Goal: Task Accomplishment & Management: Use online tool/utility

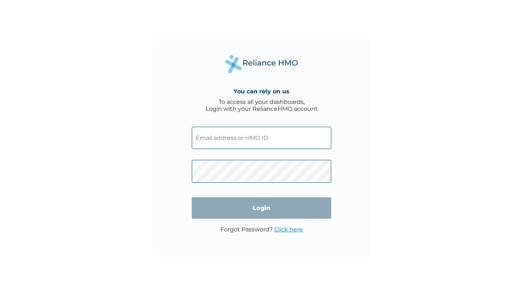
click at [221, 142] on input "text" at bounding box center [262, 138] width 140 height 22
type input "olawaledamilola822@gmail.com"
click at [216, 145] on input "text" at bounding box center [262, 138] width 140 height 22
type input "[EMAIL_ADDRESS][DOMAIN_NAME]"
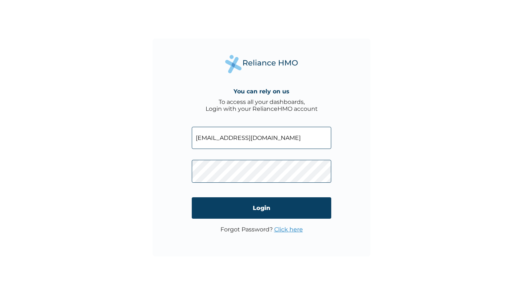
drag, startPoint x: 295, startPoint y: 135, endPoint x: 160, endPoint y: 133, distance: 135.6
click at [160, 133] on div "You can rely on us To access all your dashboards, Login with your RelianceHMO a…" at bounding box center [262, 148] width 218 height 218
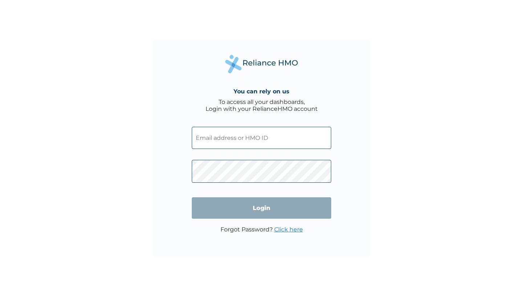
click at [215, 137] on input "text" at bounding box center [262, 138] width 140 height 22
click at [320, 131] on input "text" at bounding box center [262, 138] width 140 height 22
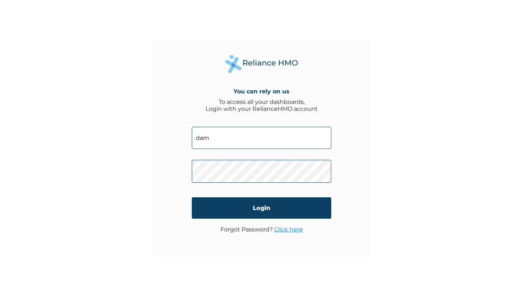
type input "damilola.olawale@addosser.com"
drag, startPoint x: 294, startPoint y: 139, endPoint x: 126, endPoint y: 142, distance: 168.7
click at [126, 142] on div "You can rely on us To access all your dashboards, Login with your RelianceHMO a…" at bounding box center [261, 147] width 523 height 295
click at [293, 230] on link "Click here" at bounding box center [288, 229] width 29 height 7
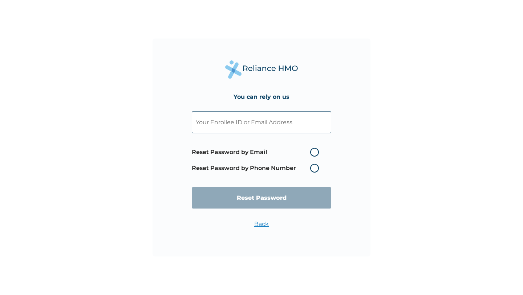
drag, startPoint x: 293, startPoint y: 230, endPoint x: 299, endPoint y: 229, distance: 5.8
click at [297, 230] on div "You can rely on us Reset Password by Email Reset Password by Phone Number Reset…" at bounding box center [262, 148] width 218 height 218
click at [294, 116] on input "text" at bounding box center [262, 122] width 140 height 22
paste input "[EMAIL_ADDRESS][DOMAIN_NAME]"
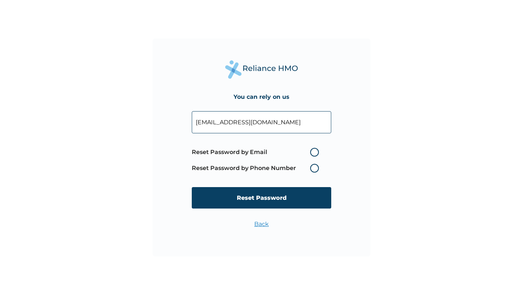
type input "[EMAIL_ADDRESS][DOMAIN_NAME]"
click at [315, 154] on label "Reset Password by Email" at bounding box center [257, 152] width 131 height 9
click at [312, 154] on input "Reset Password by Email" at bounding box center [306, 152] width 12 height 12
radio input "true"
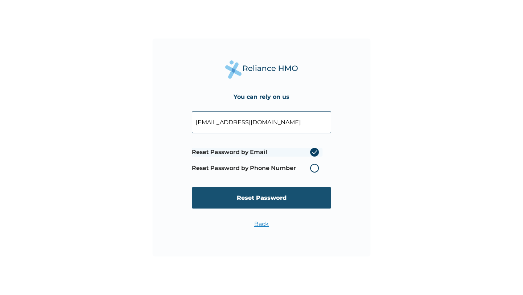
click at [290, 205] on input "Reset Password" at bounding box center [262, 197] width 140 height 21
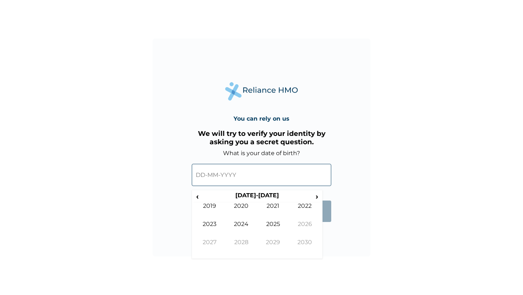
click at [224, 180] on input "text" at bounding box center [262, 175] width 140 height 22
click at [198, 196] on span "‹" at bounding box center [198, 196] width 8 height 9
click at [200, 245] on td "1997" at bounding box center [210, 248] width 32 height 18
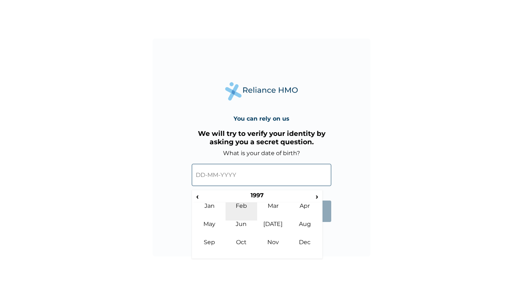
click at [242, 204] on td "Feb" at bounding box center [242, 211] width 32 height 18
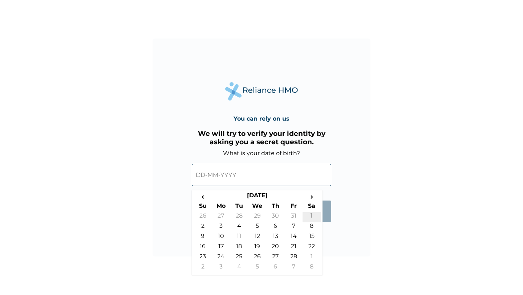
click at [310, 216] on td "1" at bounding box center [312, 217] width 18 height 10
type input "01-02-1997"
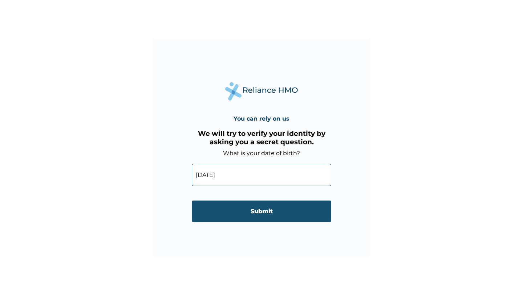
click at [262, 213] on input "Submit" at bounding box center [262, 211] width 140 height 21
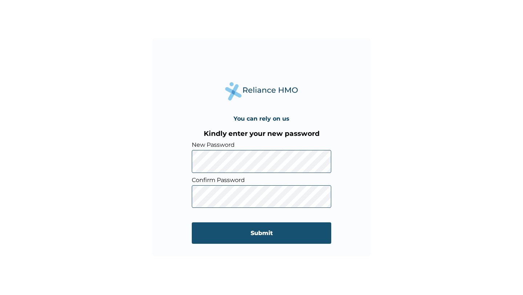
click at [267, 232] on input "Submit" at bounding box center [262, 232] width 140 height 21
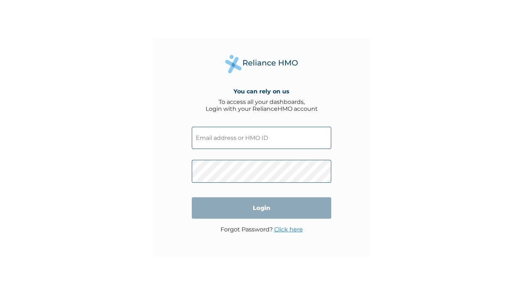
click at [237, 140] on input "text" at bounding box center [262, 138] width 140 height 22
type input "damilola.olawale@addosser.com"
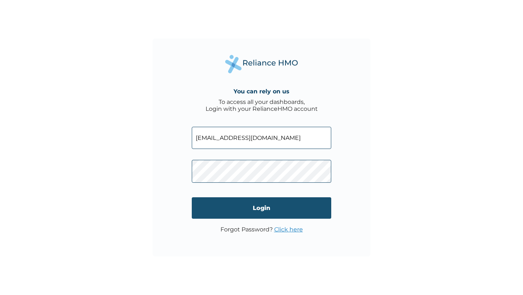
click at [282, 208] on input "Login" at bounding box center [262, 207] width 140 height 21
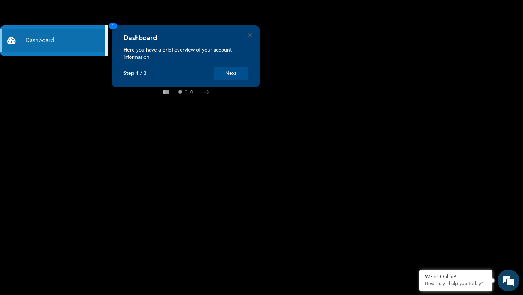
click at [241, 74] on button "Next" at bounding box center [231, 73] width 35 height 13
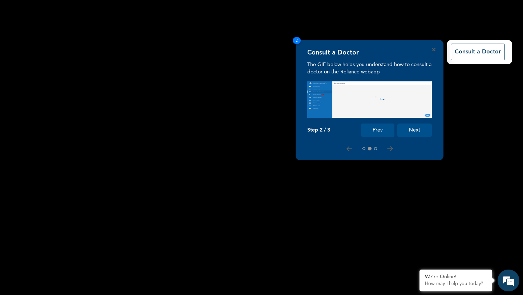
click at [413, 132] on button "Next" at bounding box center [415, 130] width 35 height 13
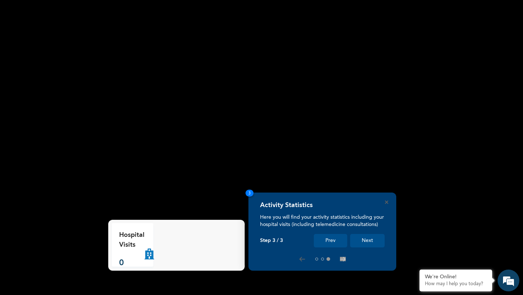
click at [369, 244] on button "Next" at bounding box center [367, 240] width 35 height 13
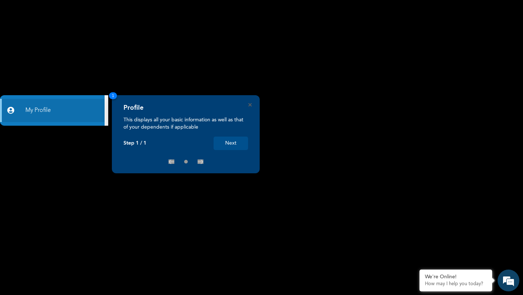
click at [238, 146] on button "Next" at bounding box center [231, 143] width 35 height 13
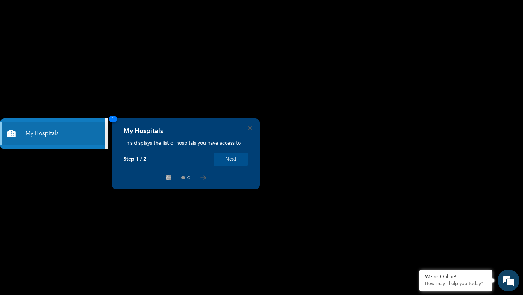
click at [237, 160] on button "Next" at bounding box center [231, 159] width 35 height 13
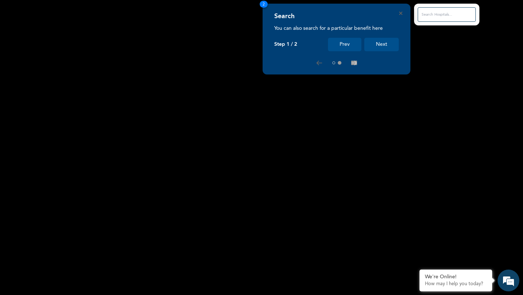
click at [387, 41] on button "Next" at bounding box center [382, 44] width 35 height 13
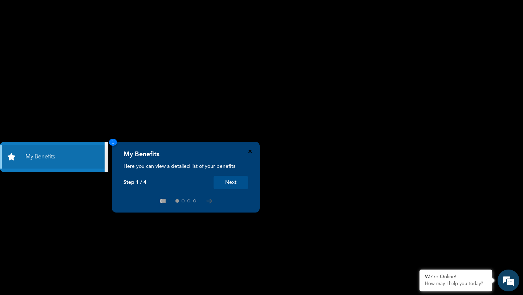
click at [250, 151] on icon "Close" at bounding box center [250, 151] width 3 height 3
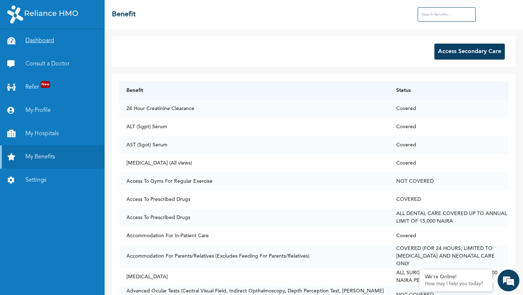
click at [36, 43] on link "Dashboard" at bounding box center [52, 40] width 105 height 23
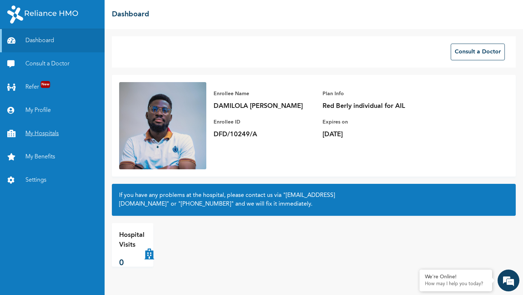
click at [50, 133] on link "My Hospitals" at bounding box center [52, 133] width 105 height 23
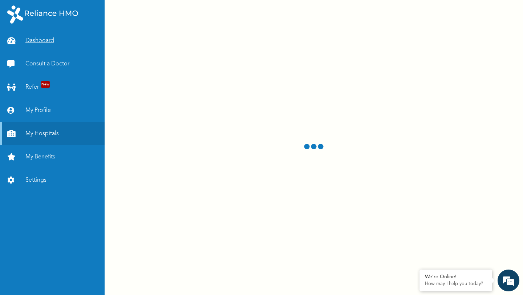
click at [36, 36] on link "Dashboard" at bounding box center [52, 40] width 105 height 23
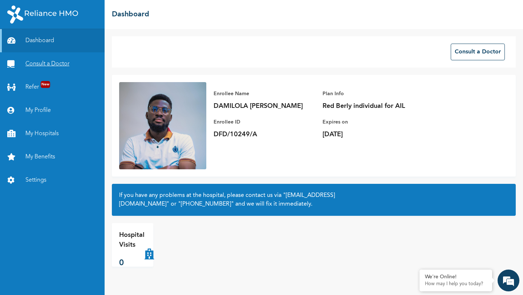
click at [79, 64] on link "Consult a Doctor" at bounding box center [52, 63] width 105 height 23
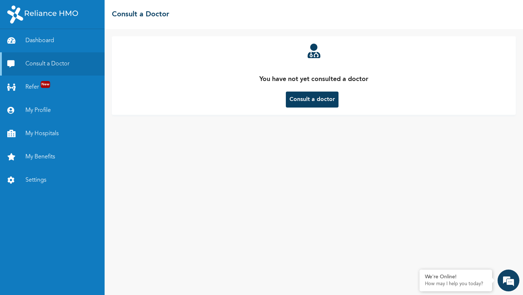
click at [301, 101] on button "Consult a doctor" at bounding box center [312, 100] width 53 height 16
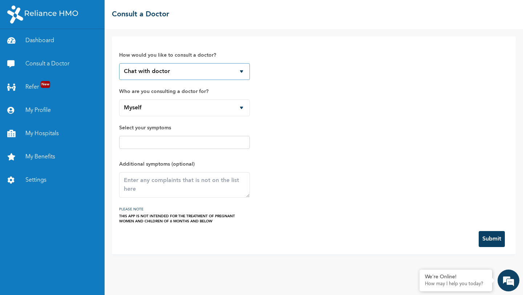
click at [191, 73] on select "Chat with doctor Phone Call" at bounding box center [184, 71] width 131 height 17
click at [119, 63] on select "Chat with doctor Phone Call" at bounding box center [184, 71] width 131 height 17
click at [55, 134] on link "My Hospitals" at bounding box center [52, 133] width 105 height 23
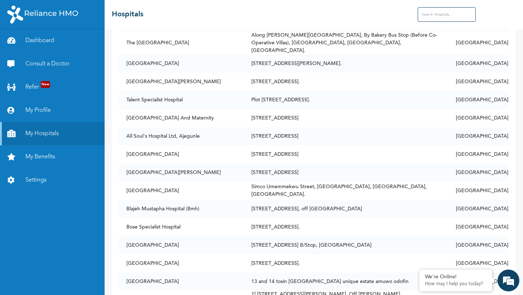
scroll to position [418, 0]
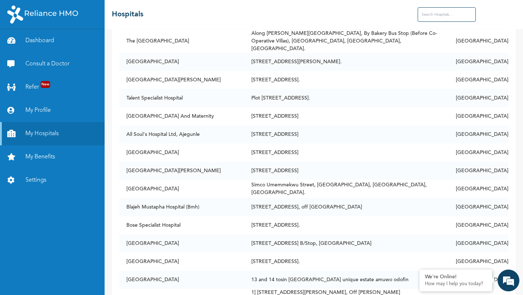
click at [455, 11] on input "text" at bounding box center [447, 14] width 58 height 15
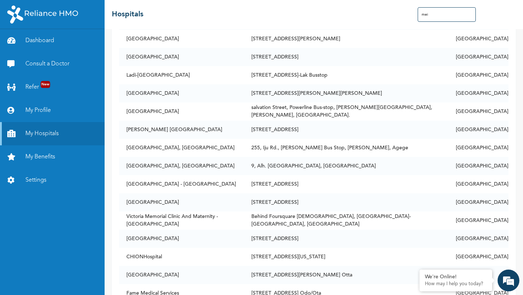
scroll to position [0, 0]
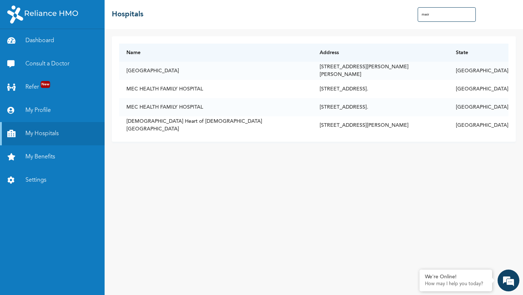
type input "meir"
